Goal: Transaction & Acquisition: Book appointment/travel/reservation

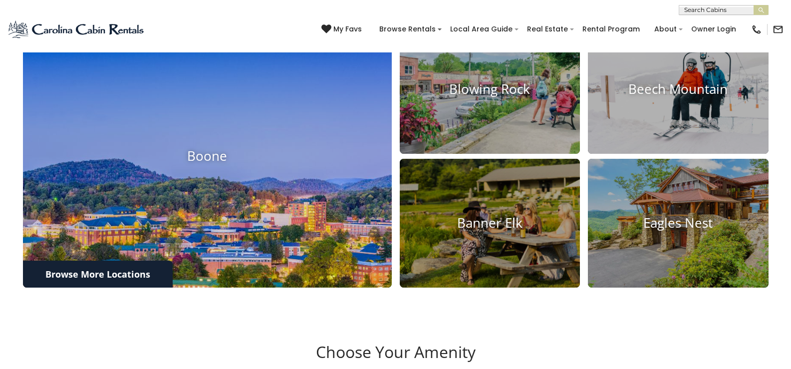
scroll to position [405, 0]
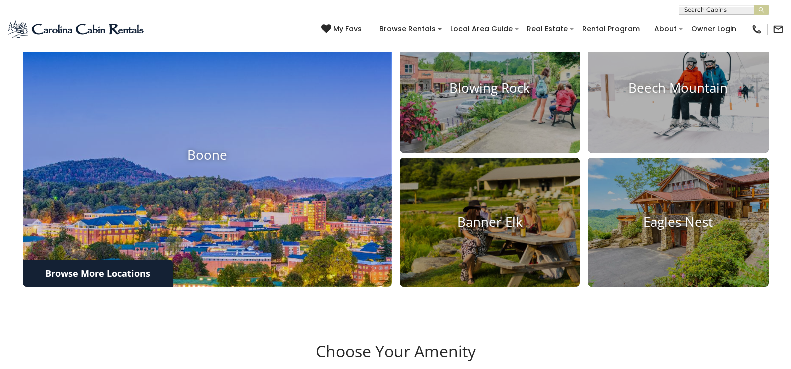
click at [285, 128] on img at bounding box center [207, 155] width 406 height 288
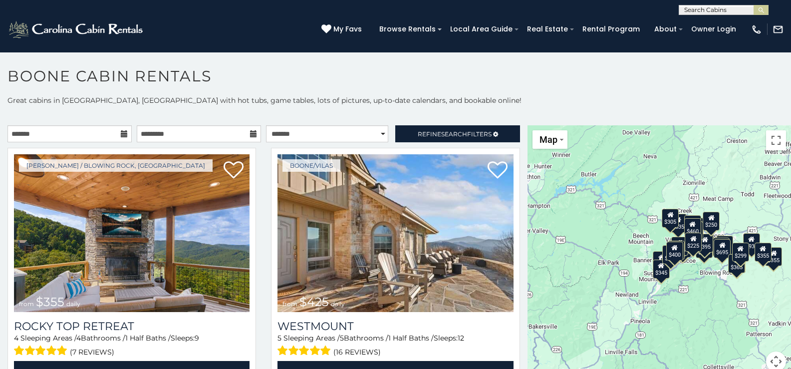
click at [122, 137] on icon at bounding box center [124, 133] width 7 height 7
click at [108, 133] on input "text" at bounding box center [69, 133] width 124 height 17
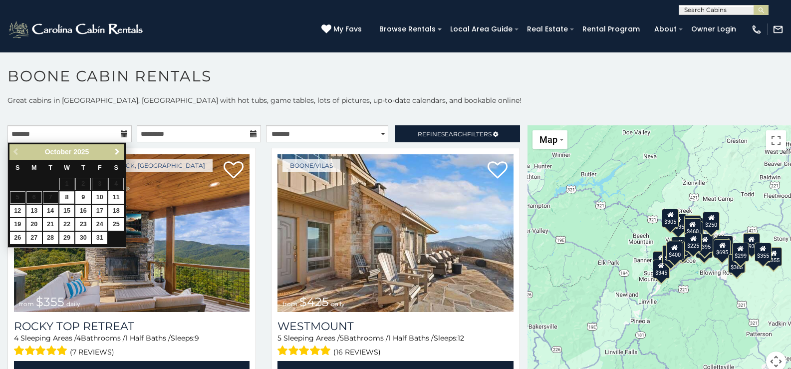
click at [119, 152] on span "Next" at bounding box center [117, 152] width 8 height 8
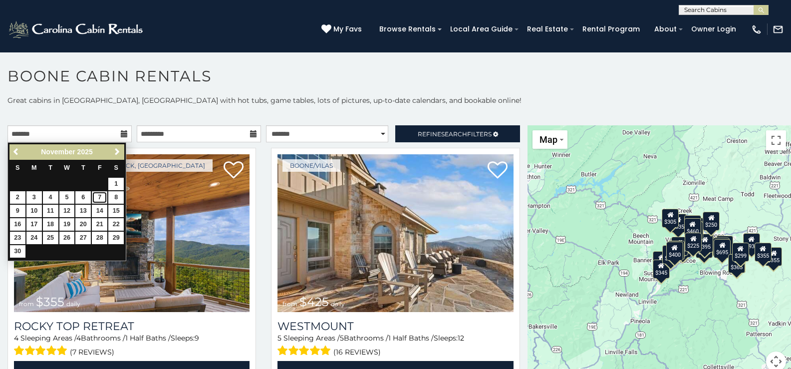
click at [100, 196] on link "7" at bounding box center [99, 197] width 15 height 12
type input "**********"
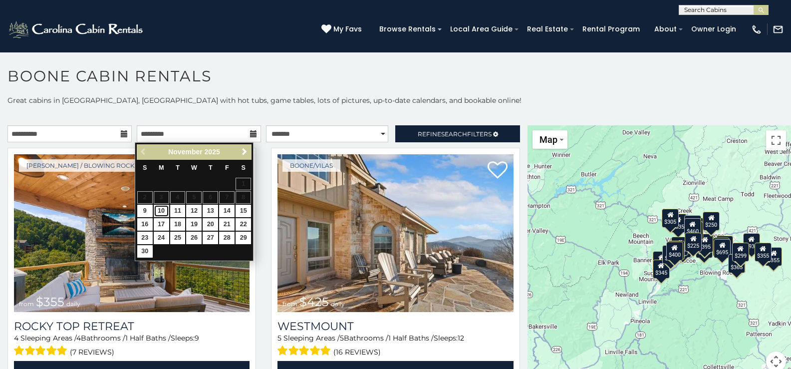
click at [163, 209] on link "10" at bounding box center [161, 211] width 15 height 12
type input "**********"
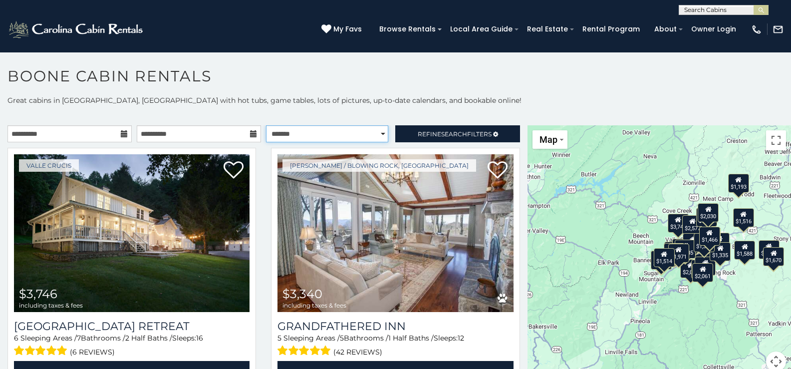
click at [374, 132] on select "**********" at bounding box center [327, 133] width 122 height 17
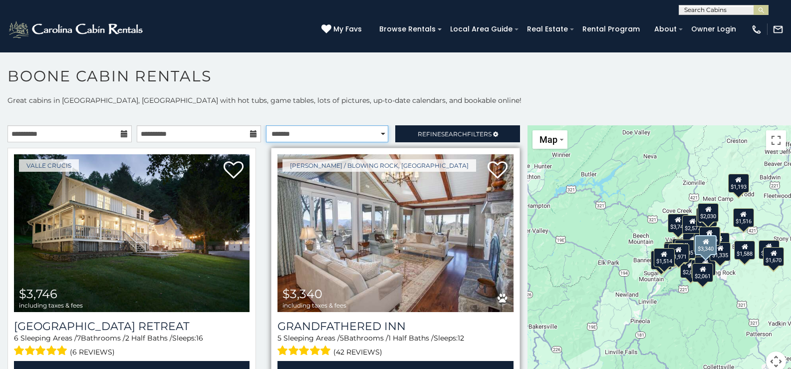
select select "*********"
click at [266, 125] on select "**********" at bounding box center [327, 133] width 122 height 17
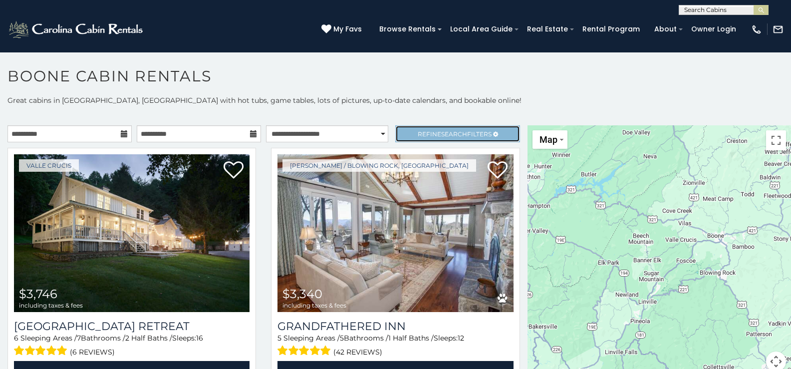
click at [445, 131] on span "Search" at bounding box center [454, 133] width 26 height 7
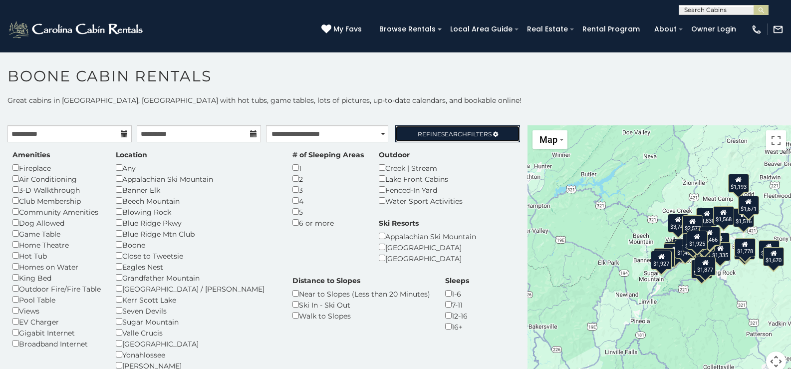
scroll to position [50, 0]
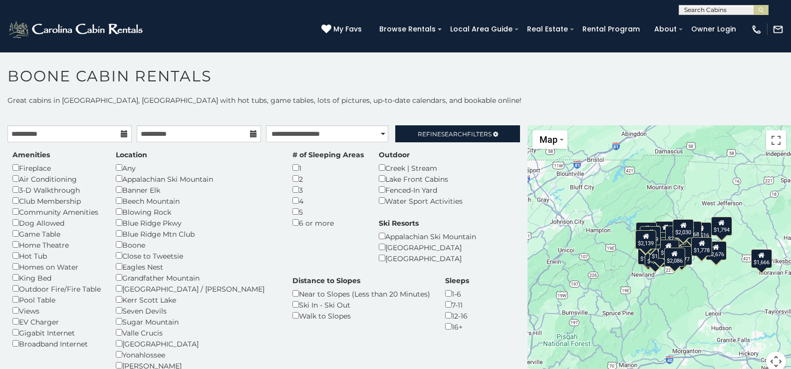
click at [457, 189] on div "Amenities Fireplace Air Conditioning 3-D Walkthrough Club Membership Community …" at bounding box center [264, 283] width 518 height 266
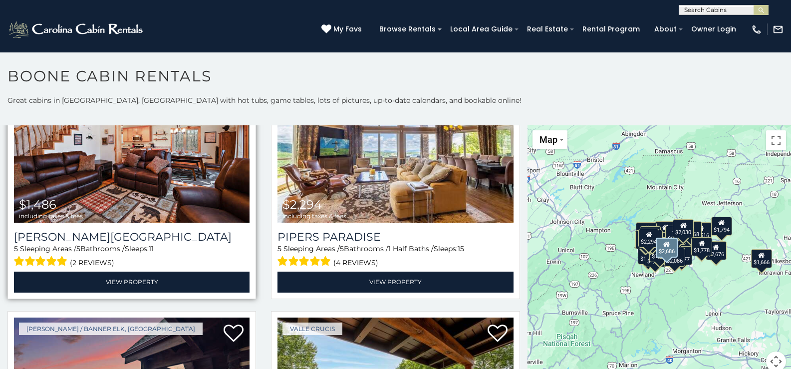
scroll to position [250, 0]
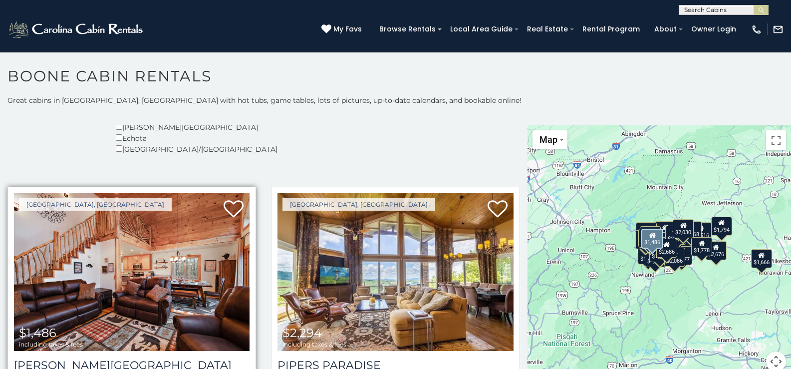
click at [169, 246] on img at bounding box center [132, 272] width 236 height 158
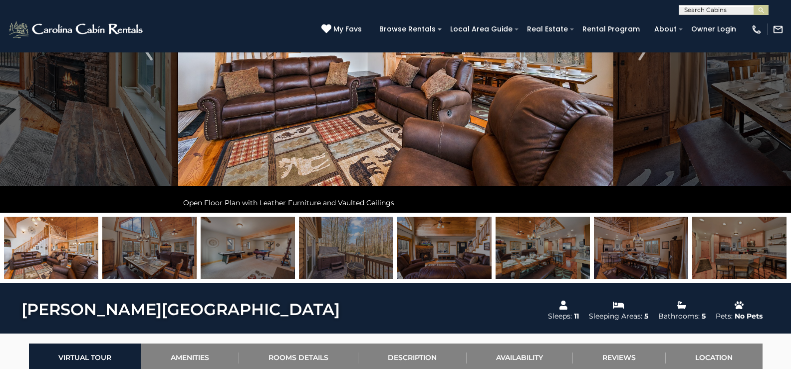
scroll to position [100, 0]
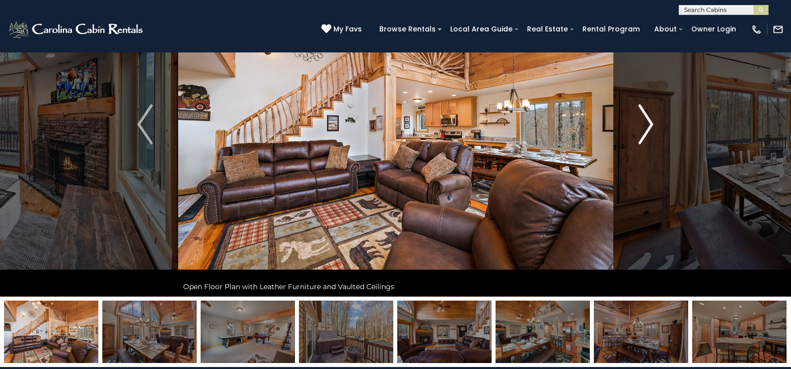
click at [644, 132] on img "Next" at bounding box center [645, 124] width 15 height 40
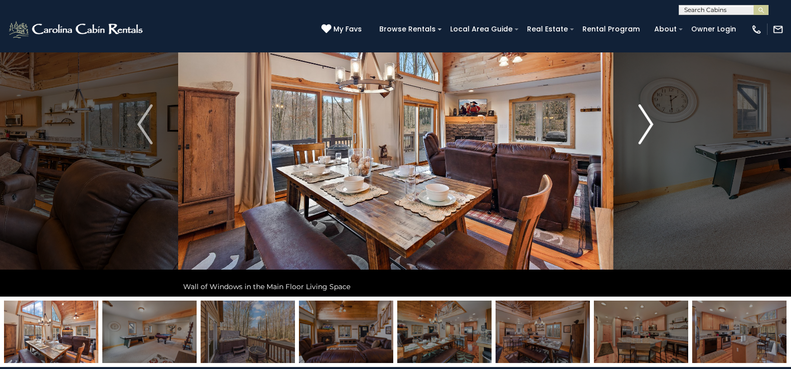
click at [644, 132] on img "Next" at bounding box center [645, 124] width 15 height 40
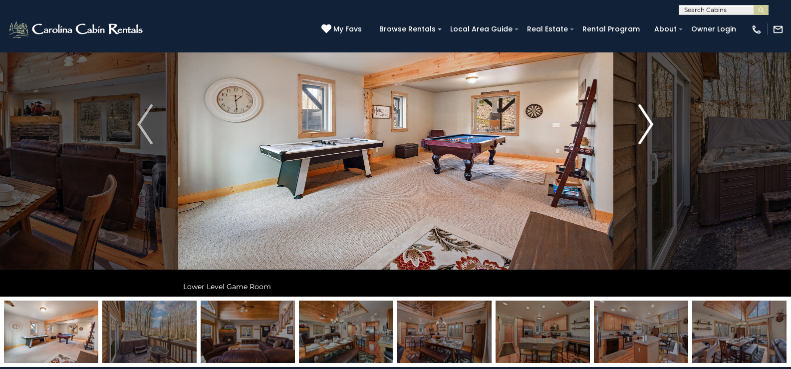
click at [644, 132] on img "Next" at bounding box center [645, 124] width 15 height 40
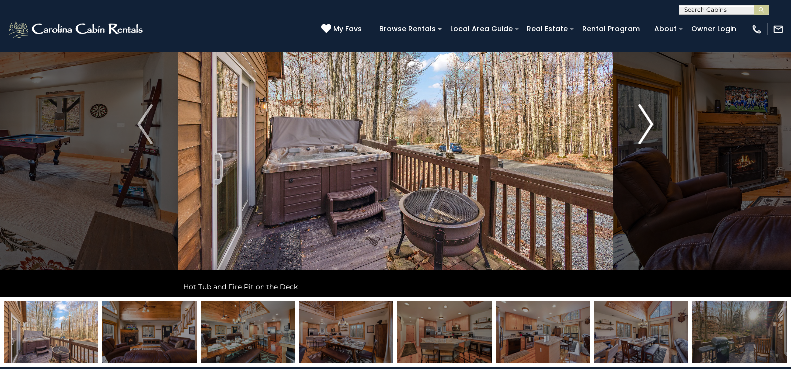
click at [644, 132] on img "Next" at bounding box center [645, 124] width 15 height 40
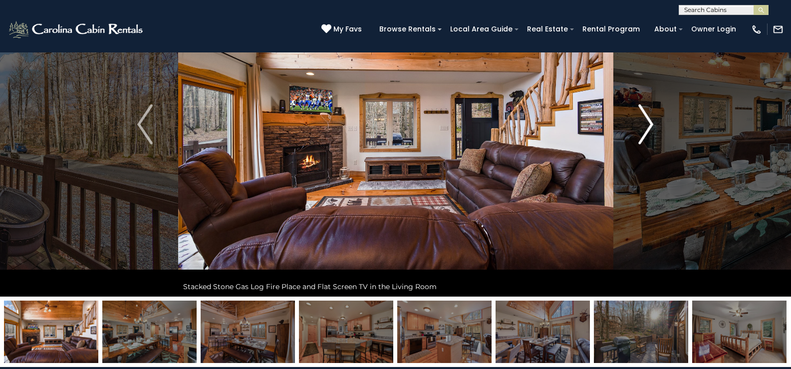
click at [644, 132] on img "Next" at bounding box center [645, 124] width 15 height 40
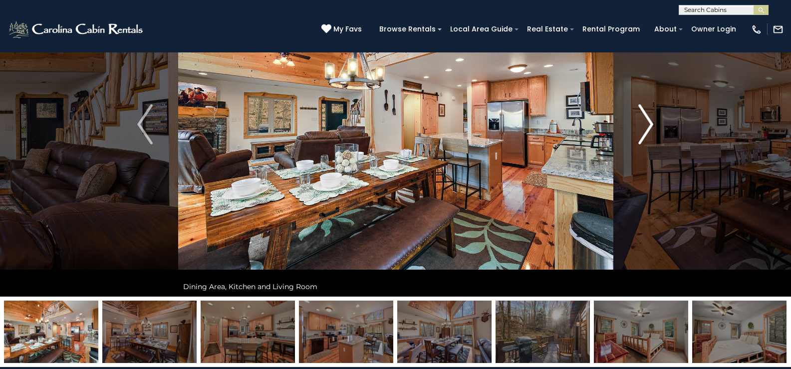
click at [644, 132] on img "Next" at bounding box center [645, 124] width 15 height 40
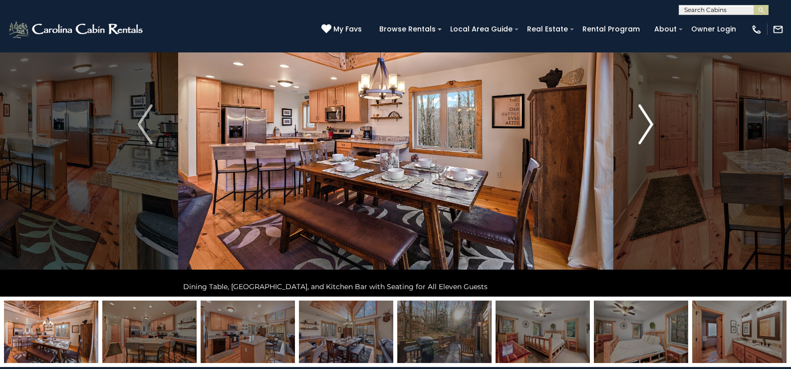
click at [644, 132] on img "Next" at bounding box center [645, 124] width 15 height 40
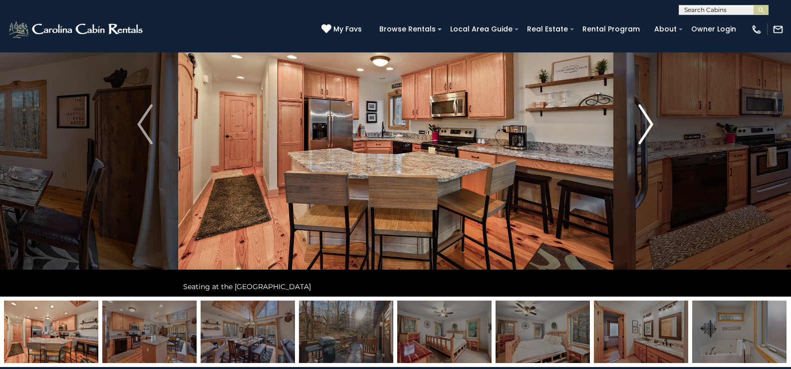
click at [644, 132] on img "Next" at bounding box center [645, 124] width 15 height 40
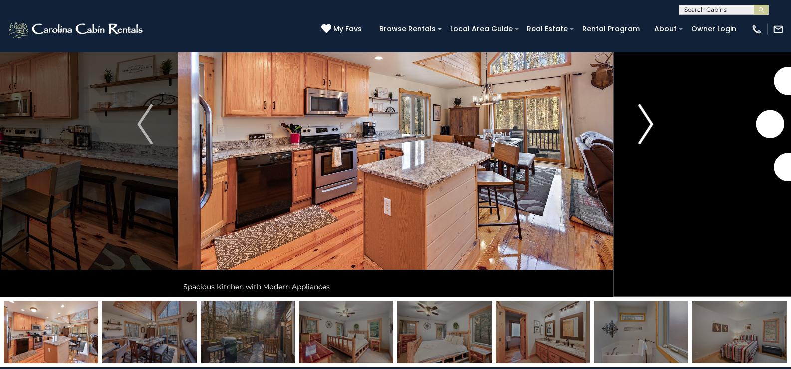
click at [644, 132] on img "Next" at bounding box center [645, 124] width 15 height 40
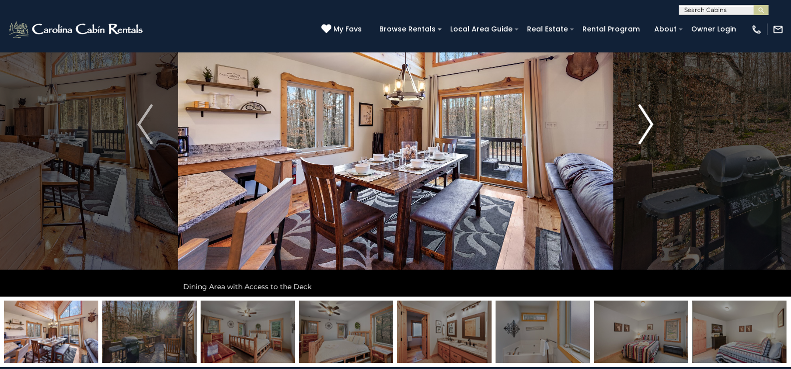
click at [644, 132] on img "Next" at bounding box center [645, 124] width 15 height 40
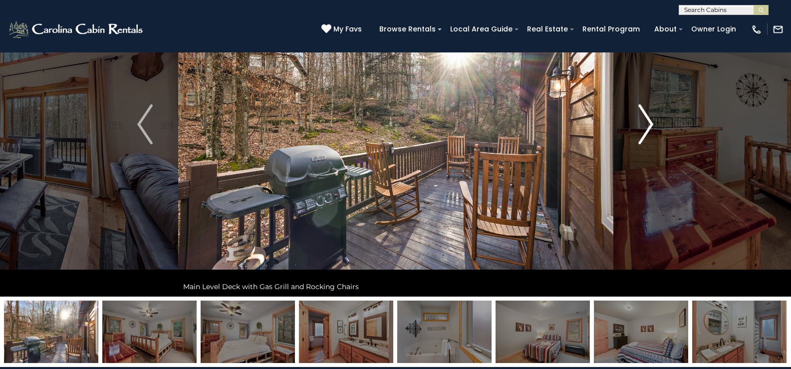
click at [644, 132] on img "Next" at bounding box center [645, 124] width 15 height 40
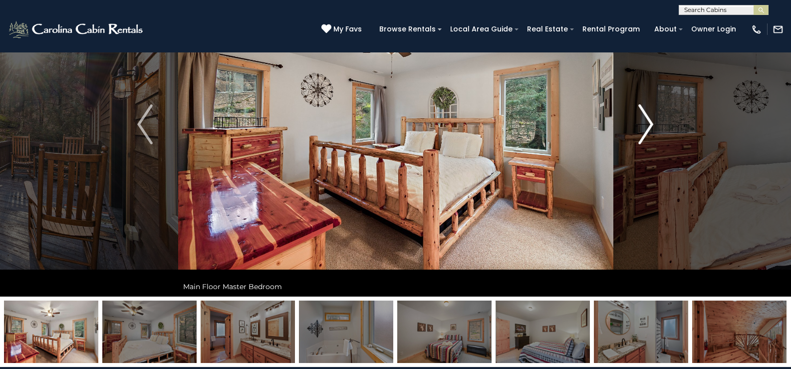
click at [644, 132] on img "Next" at bounding box center [645, 124] width 15 height 40
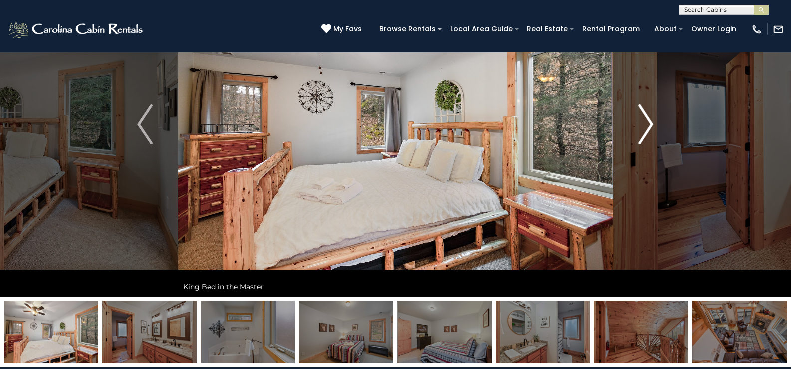
click at [644, 132] on img "Next" at bounding box center [645, 124] width 15 height 40
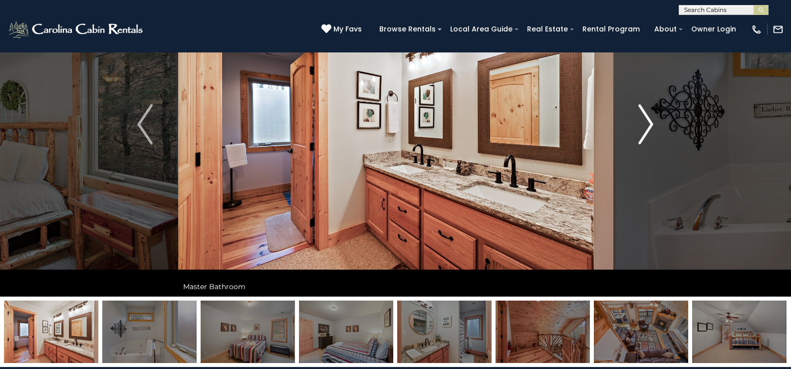
click at [644, 132] on img "Next" at bounding box center [645, 124] width 15 height 40
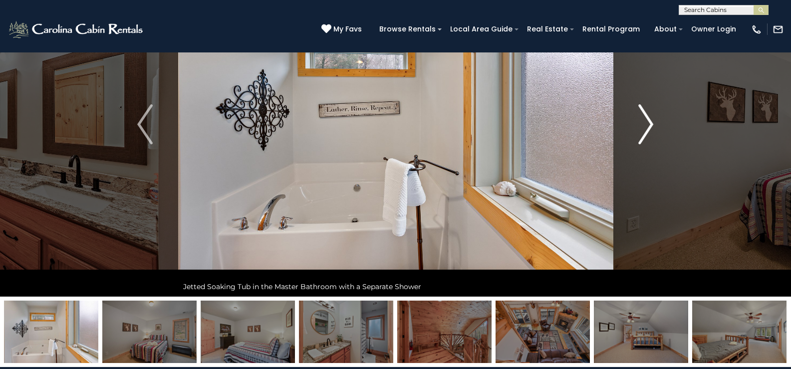
click at [644, 132] on img "Next" at bounding box center [645, 124] width 15 height 40
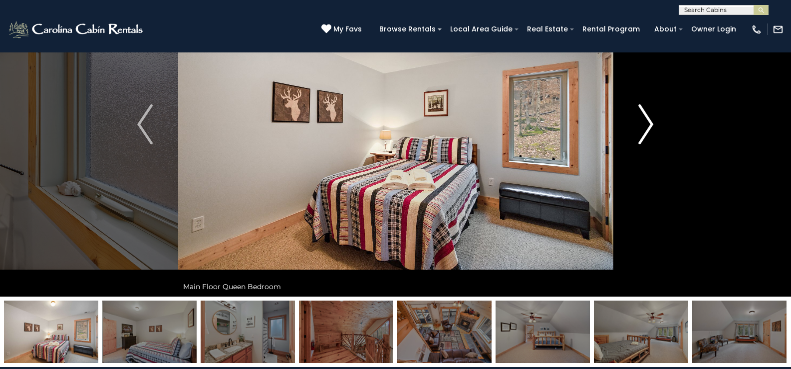
click at [644, 132] on img "Next" at bounding box center [645, 124] width 15 height 40
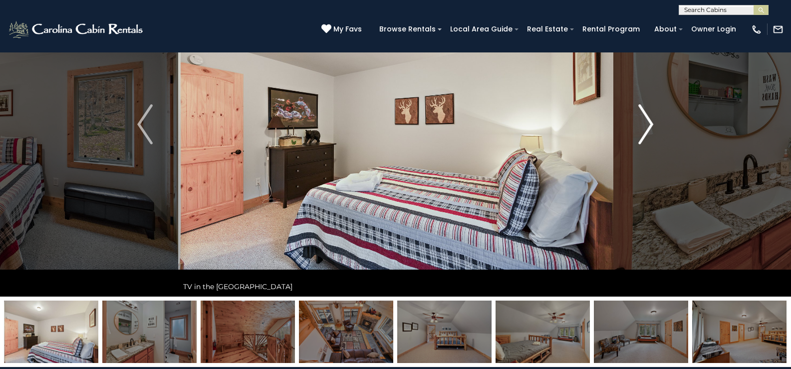
click at [644, 132] on img "Next" at bounding box center [645, 124] width 15 height 40
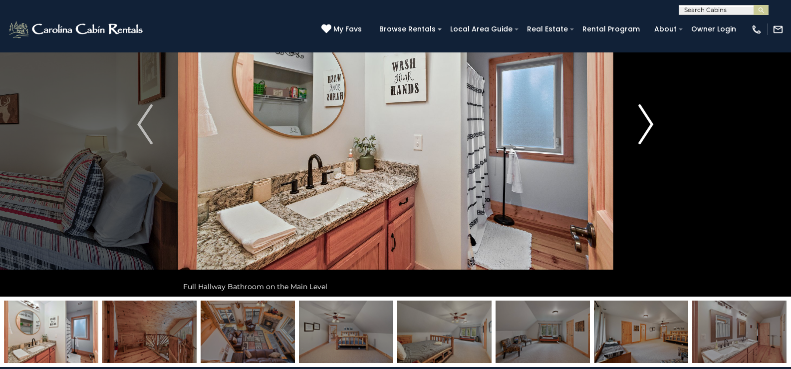
click at [644, 132] on img "Next" at bounding box center [645, 124] width 15 height 40
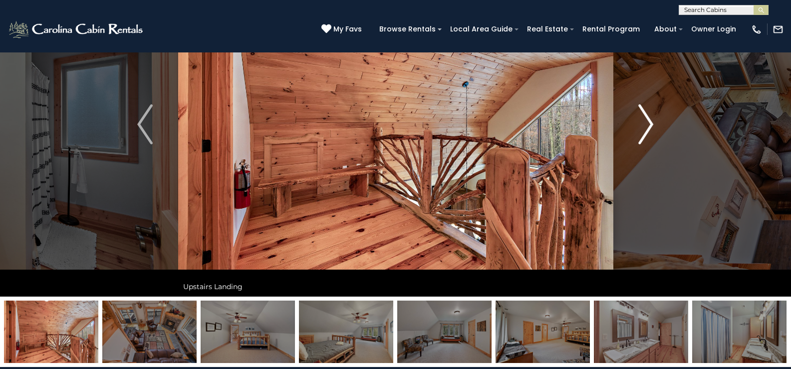
click at [644, 132] on img "Next" at bounding box center [645, 124] width 15 height 40
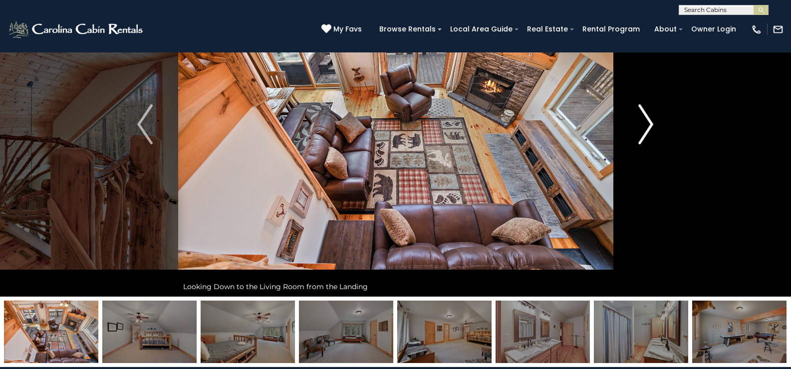
click at [644, 132] on img "Next" at bounding box center [645, 124] width 15 height 40
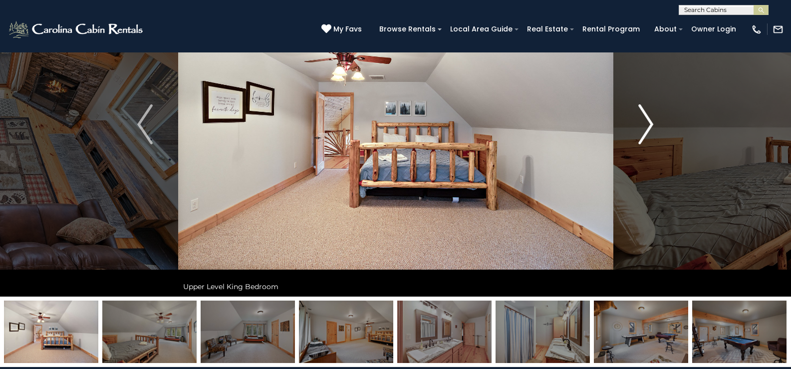
click at [644, 132] on img "Next" at bounding box center [645, 124] width 15 height 40
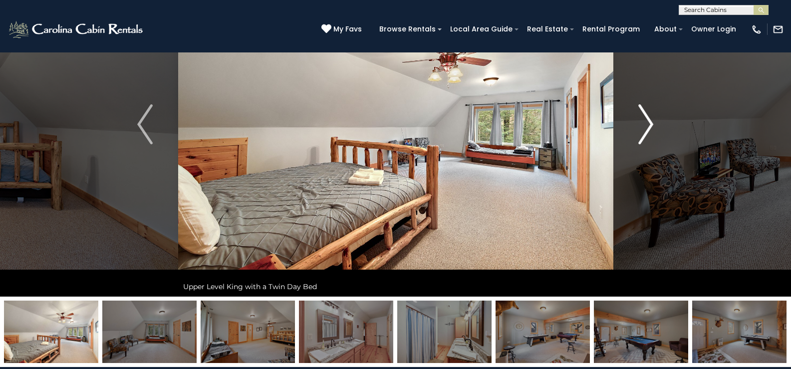
click at [644, 132] on img "Next" at bounding box center [645, 124] width 15 height 40
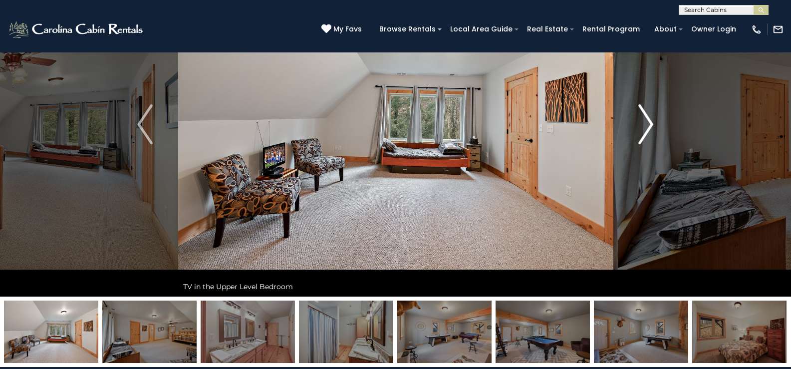
click at [644, 132] on img "Next" at bounding box center [645, 124] width 15 height 40
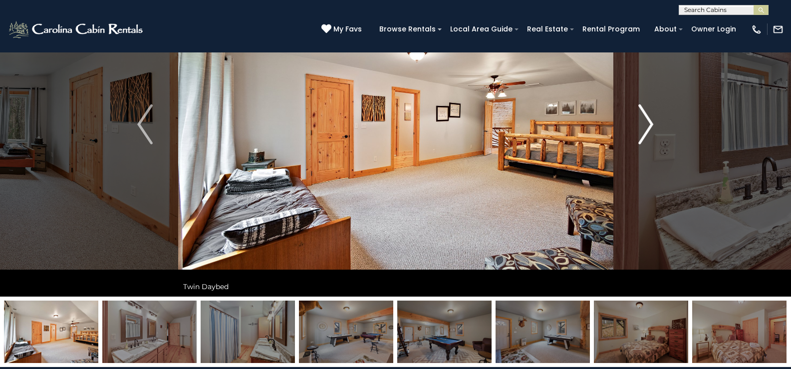
click at [644, 132] on img "Next" at bounding box center [645, 124] width 15 height 40
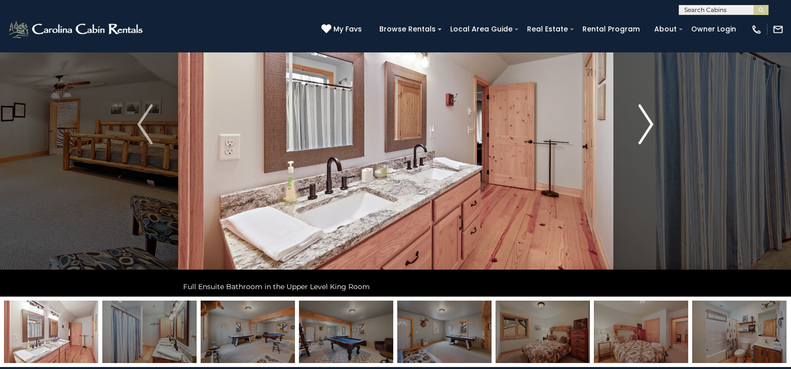
click at [644, 132] on img "Next" at bounding box center [645, 124] width 15 height 40
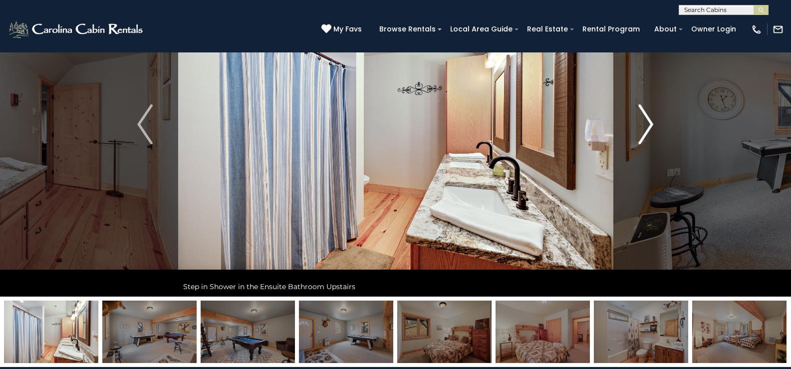
click at [644, 132] on img "Next" at bounding box center [645, 124] width 15 height 40
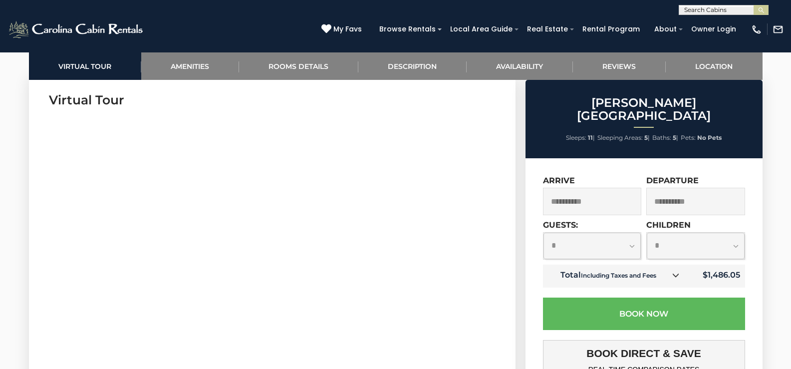
scroll to position [549, 0]
click at [674, 271] on icon at bounding box center [675, 274] width 7 height 7
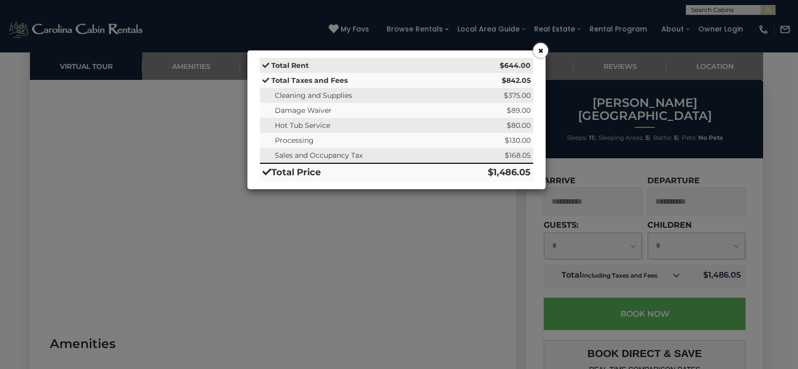
click at [535, 335] on div "× Total Rent $644.00 Total Taxes and Fees $842.05 Cleaning and Supplies $375.00…" at bounding box center [399, 184] width 798 height 369
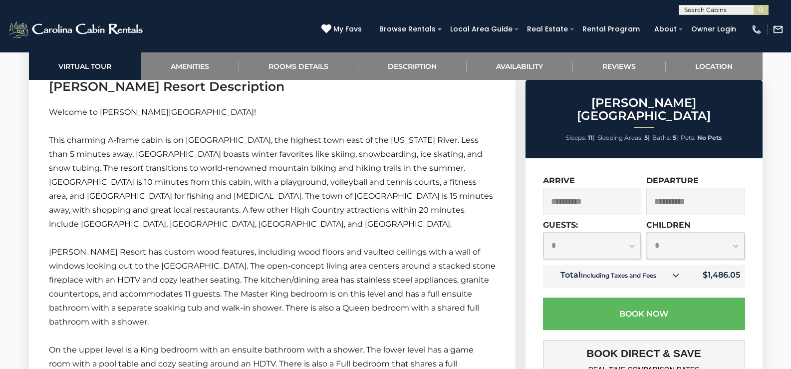
scroll to position [1447, 0]
click at [197, 62] on link "Amenities" at bounding box center [190, 65] width 98 height 27
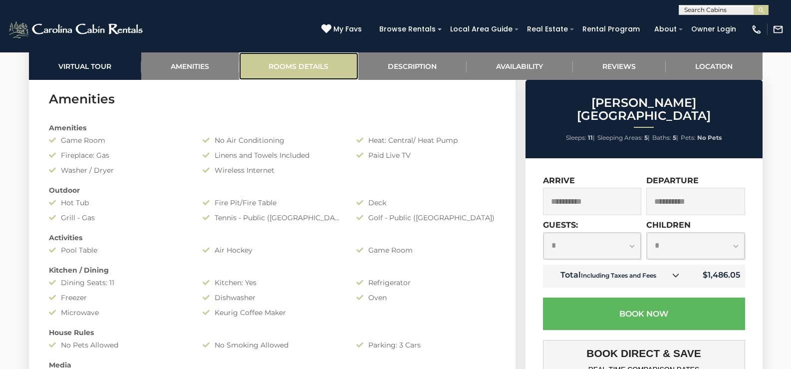
click at [286, 62] on link "Rooms Details" at bounding box center [298, 65] width 119 height 27
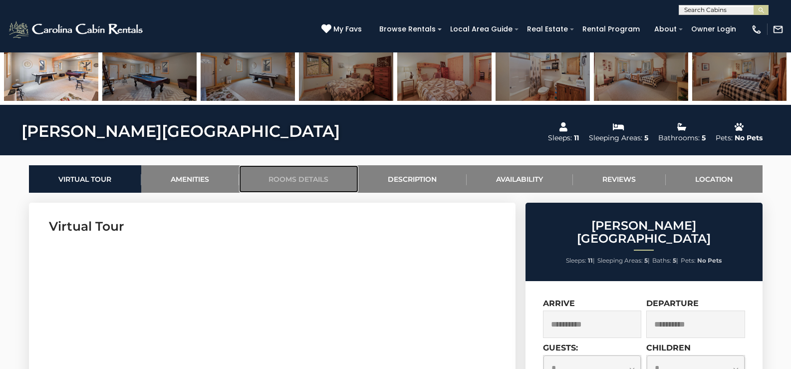
scroll to position [449, 0]
